Goal: Find specific page/section

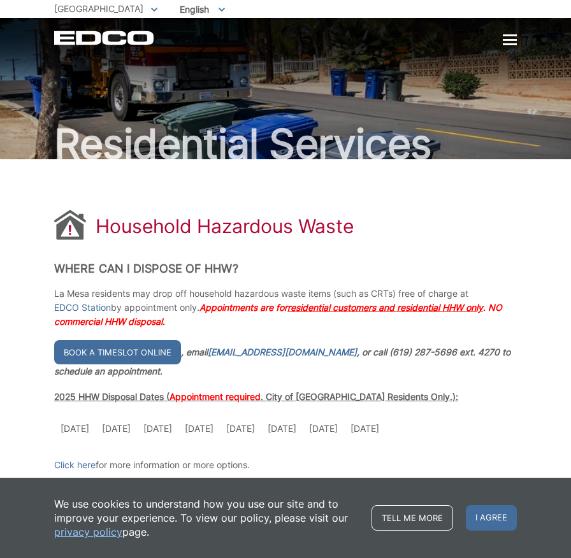
click at [103, 11] on span "[GEOGRAPHIC_DATA]" at bounding box center [98, 8] width 89 height 11
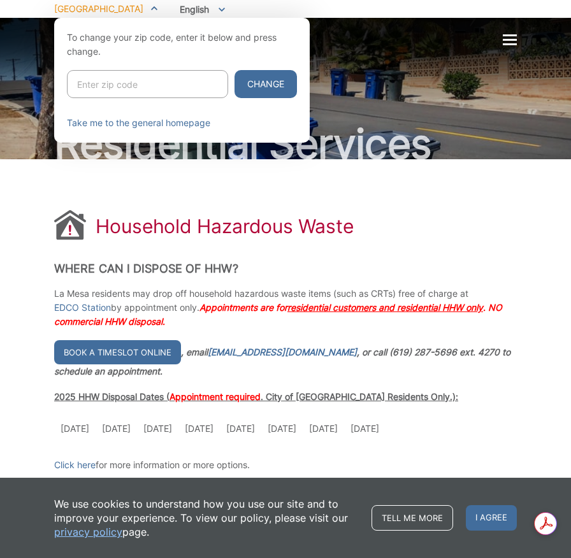
click at [183, 84] on input "Enter zip code" at bounding box center [147, 84] width 161 height 28
type input "91977"
click at [234, 70] on button "Change" at bounding box center [265, 84] width 62 height 28
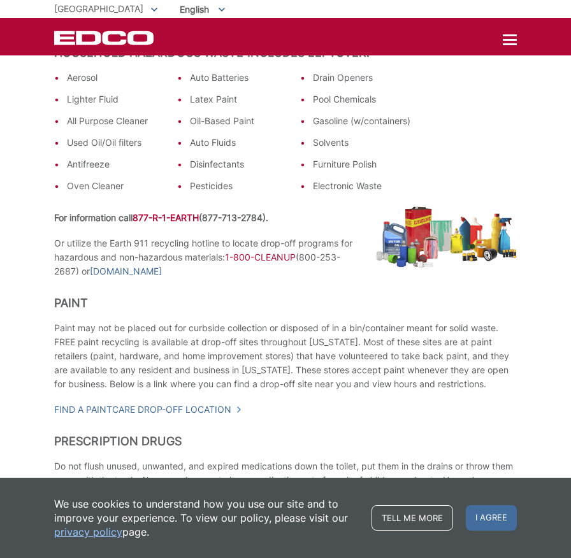
scroll to position [318, 0]
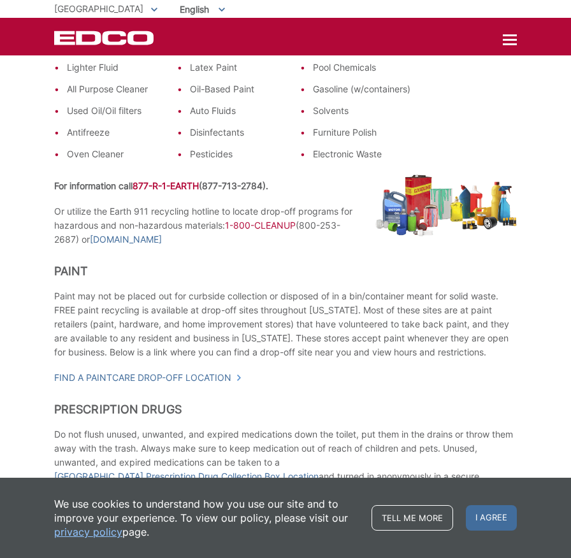
click at [569, 87] on div "Household Hazardous Waste What is Household Hazardous Waste? Hazardous waste is…" at bounding box center [285, 416] width 571 height 1150
